Goal: Information Seeking & Learning: Learn about a topic

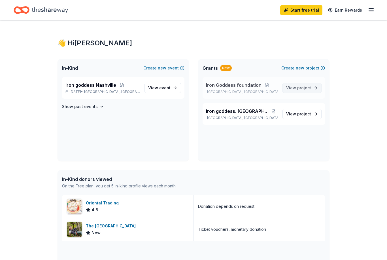
click at [295, 87] on span "View project" at bounding box center [298, 87] width 25 height 7
click at [311, 88] on link "View project" at bounding box center [301, 88] width 39 height 10
click at [244, 88] on div "Iron Goddess foundation [GEOGRAPHIC_DATA], [GEOGRAPHIC_DATA]" at bounding box center [242, 88] width 72 height 12
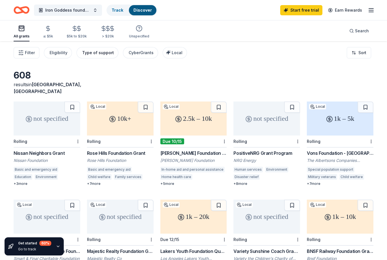
click at [86, 54] on div "Type of support" at bounding box center [98, 52] width 32 height 7
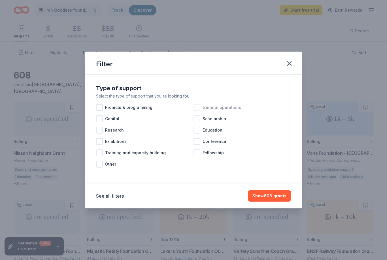
click at [197, 108] on div at bounding box center [196, 107] width 7 height 7
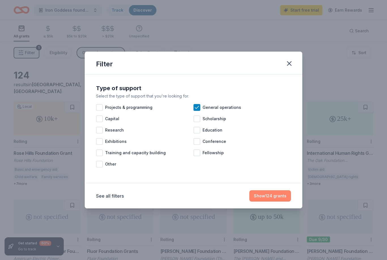
click at [274, 197] on button "Show 124 grants" at bounding box center [270, 195] width 42 height 11
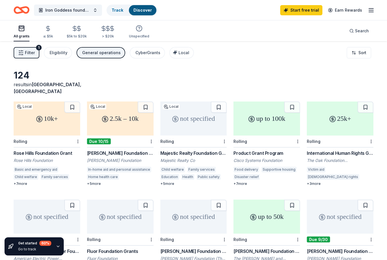
click at [264, 123] on div "up to 100k" at bounding box center [266, 118] width 67 height 34
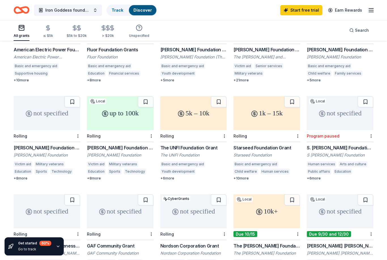
scroll to position [205, 0]
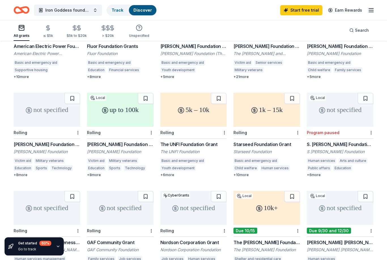
click at [200, 108] on div "5k – 10k" at bounding box center [193, 110] width 67 height 34
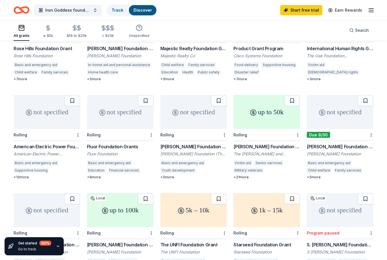
scroll to position [0, 0]
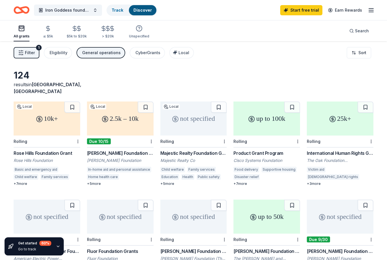
click at [22, 34] on div "All grants" at bounding box center [22, 32] width 16 height 14
click at [58, 54] on div "Eligibility" at bounding box center [59, 52] width 18 height 7
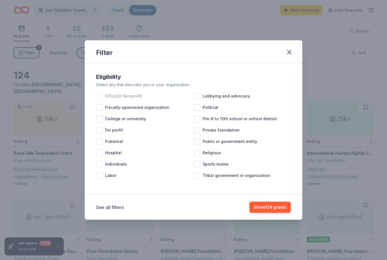
click at [99, 95] on div at bounding box center [99, 96] width 7 height 7
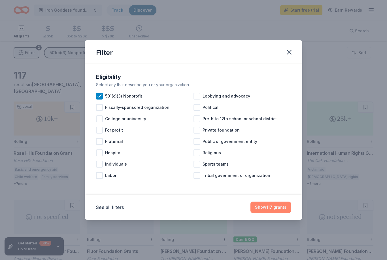
click at [284, 204] on button "Show 117 grants" at bounding box center [270, 206] width 40 height 11
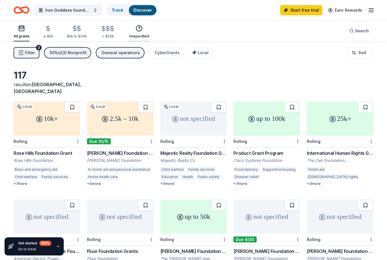
click at [139, 33] on div "Unspecified" at bounding box center [139, 32] width 20 height 14
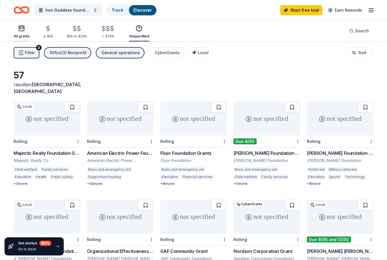
click at [24, 35] on div "All grants" at bounding box center [22, 36] width 16 height 5
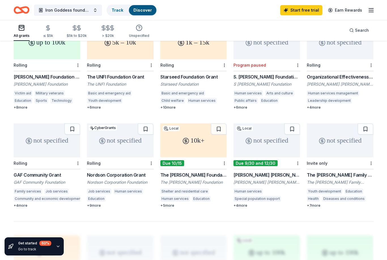
scroll to position [272, 0]
click at [206, 132] on div "10k+" at bounding box center [193, 140] width 67 height 34
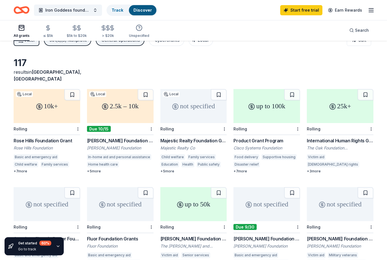
scroll to position [0, 0]
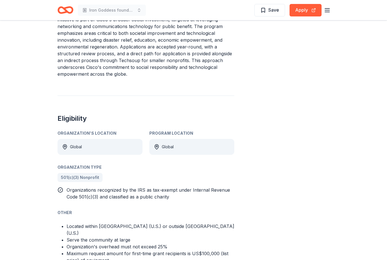
scroll to position [223, 0]
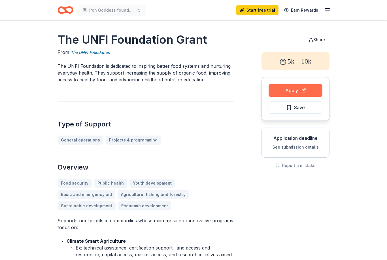
click at [298, 91] on button "Apply" at bounding box center [295, 90] width 54 height 12
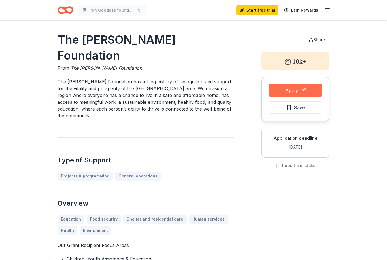
click at [303, 91] on button "Apply" at bounding box center [295, 90] width 54 height 12
